Goal: Task Accomplishment & Management: Manage account settings

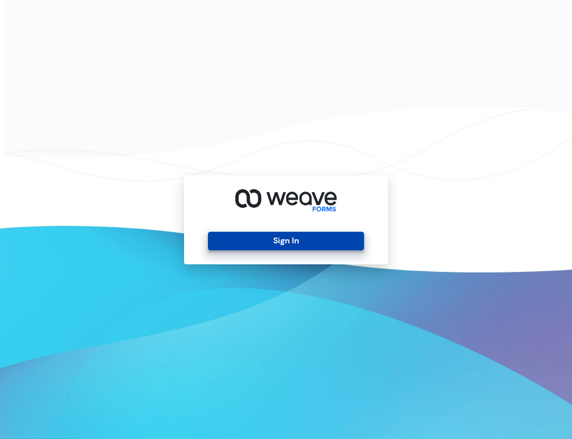
click at [228, 242] on button "Sign In" at bounding box center [285, 241] width 155 height 19
click at [225, 237] on button "Sign In" at bounding box center [285, 241] width 155 height 19
